Goal: Check status: Check status

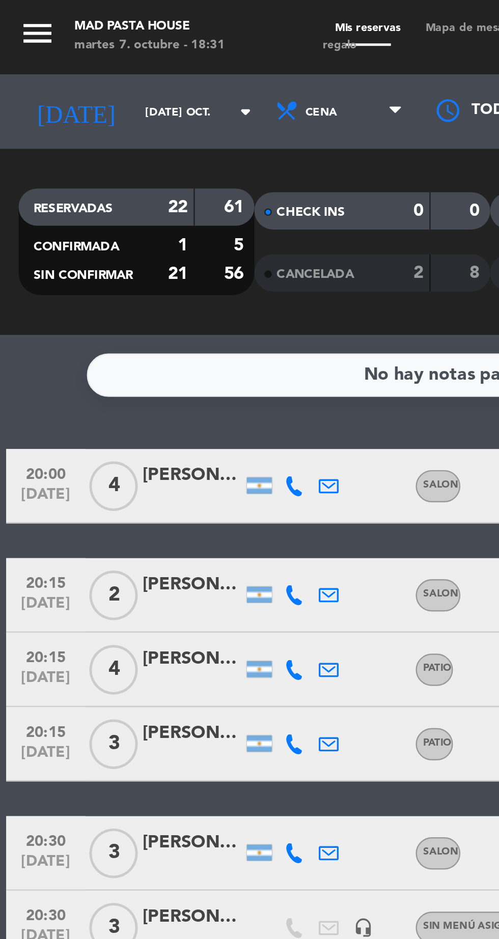
click at [119, 244] on icon at bounding box center [121, 244] width 8 height 8
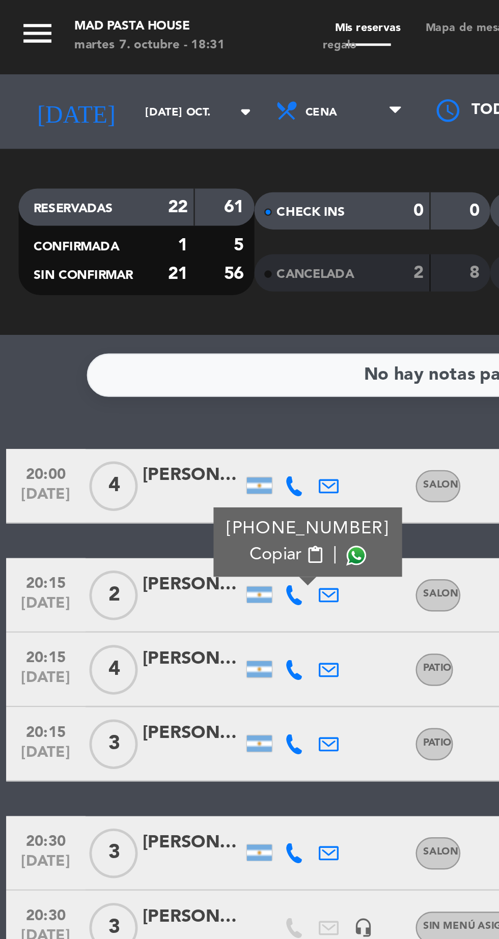
click at [143, 226] on span at bounding box center [146, 228] width 8 height 8
click at [117, 272] on icon at bounding box center [121, 275] width 8 height 8
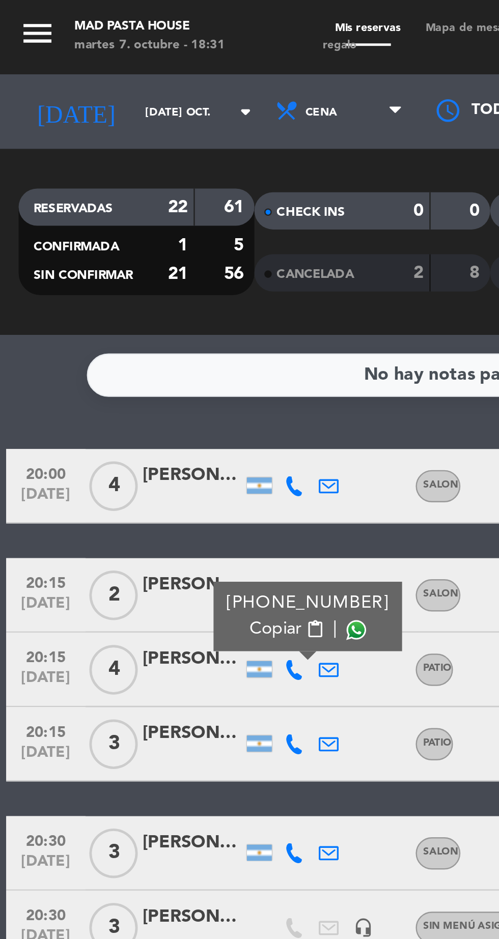
click at [142, 256] on span at bounding box center [146, 258] width 8 height 8
click at [119, 305] on icon at bounding box center [121, 305] width 8 height 8
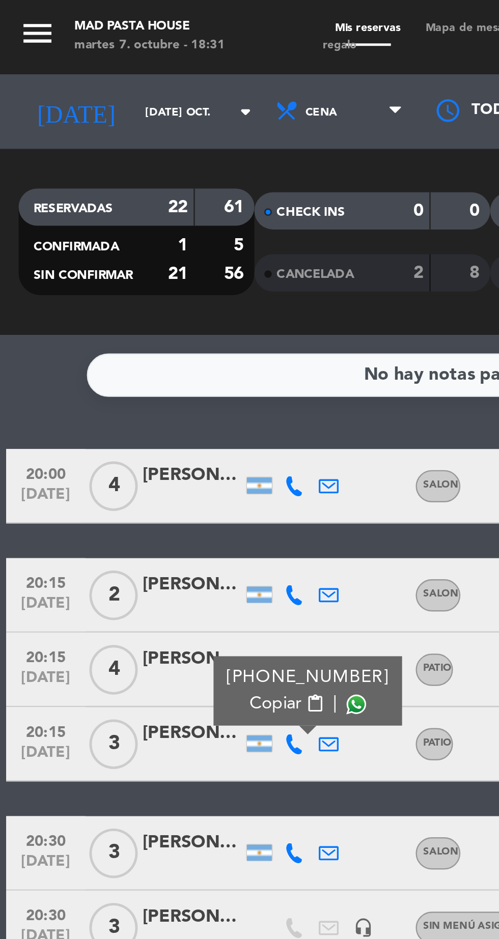
click at [142, 287] on span at bounding box center [146, 289] width 8 height 8
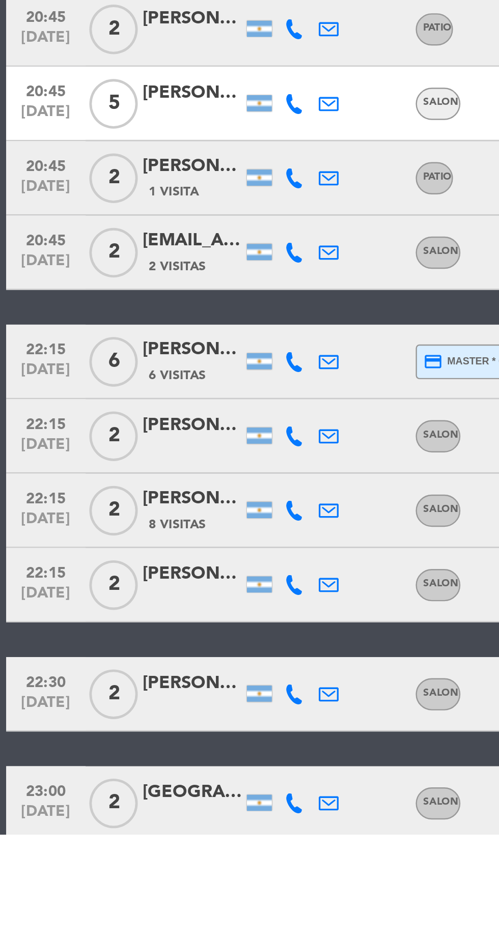
click at [117, 838] on icon at bounding box center [121, 837] width 8 height 8
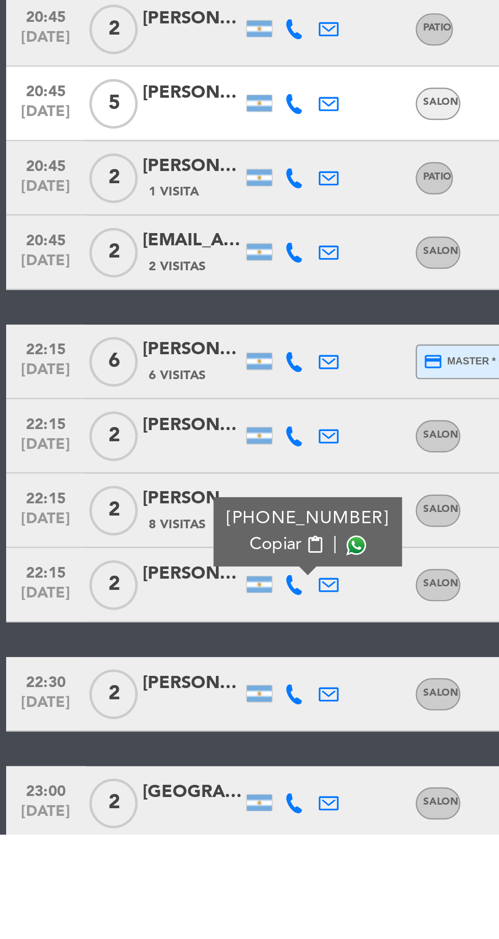
click at [143, 824] on span at bounding box center [146, 820] width 8 height 8
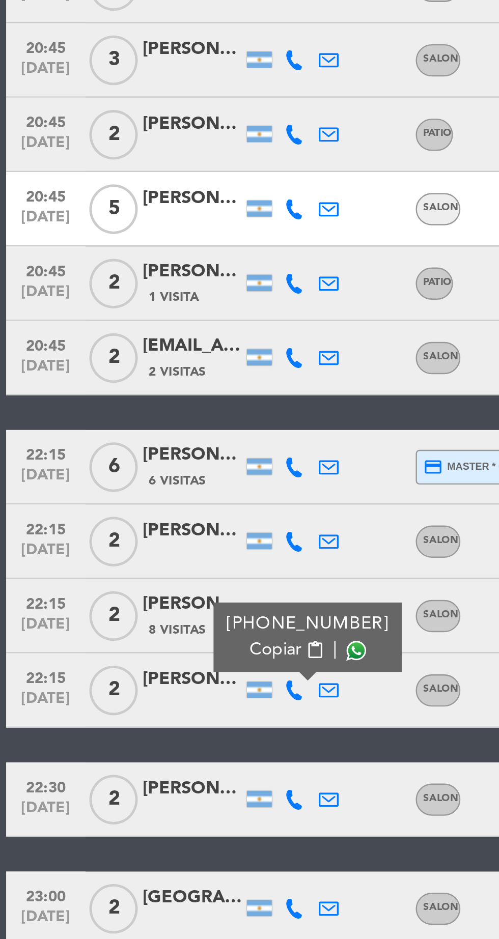
scroll to position [50, 0]
click at [120, 922] on icon at bounding box center [121, 926] width 8 height 8
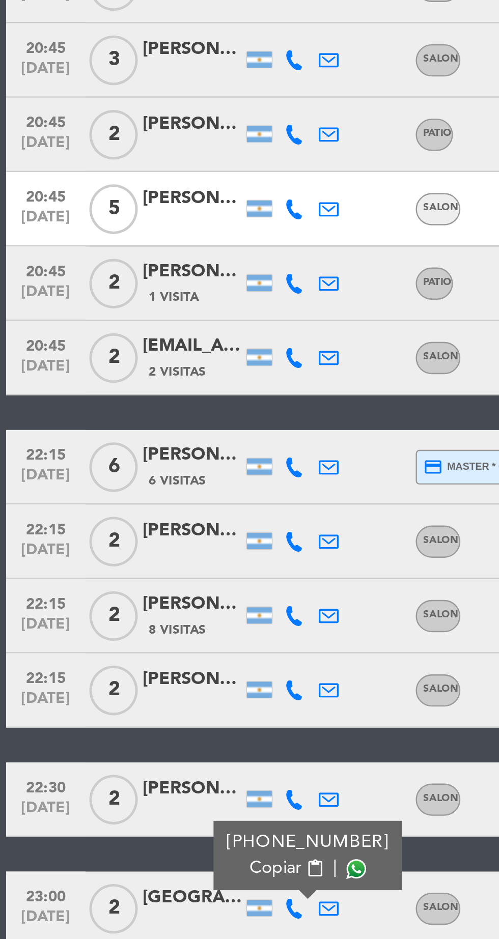
click at [142, 906] on span at bounding box center [146, 910] width 8 height 8
